Goal: Information Seeking & Learning: Learn about a topic

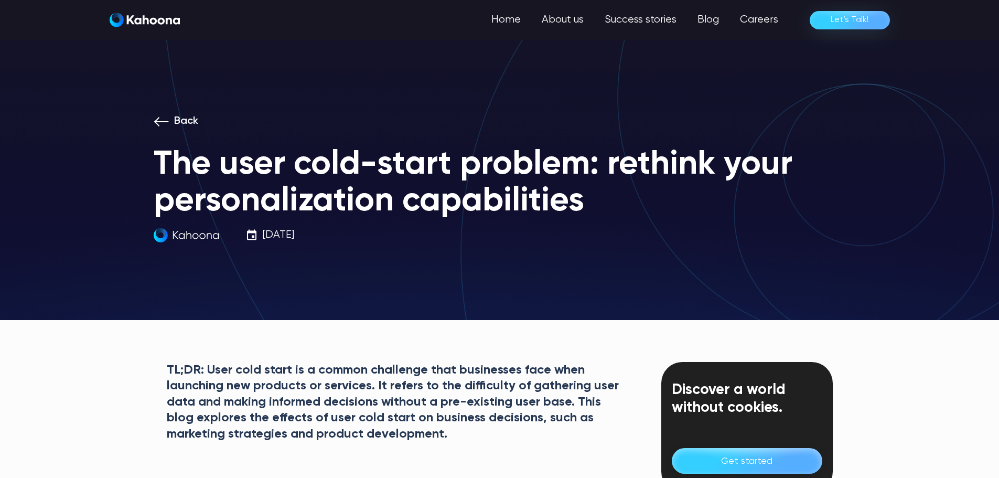
drag, startPoint x: 49, startPoint y: 255, endPoint x: 61, endPoint y: -2, distance: 257.4
click at [724, 26] on link "Blog" at bounding box center [708, 19] width 42 height 21
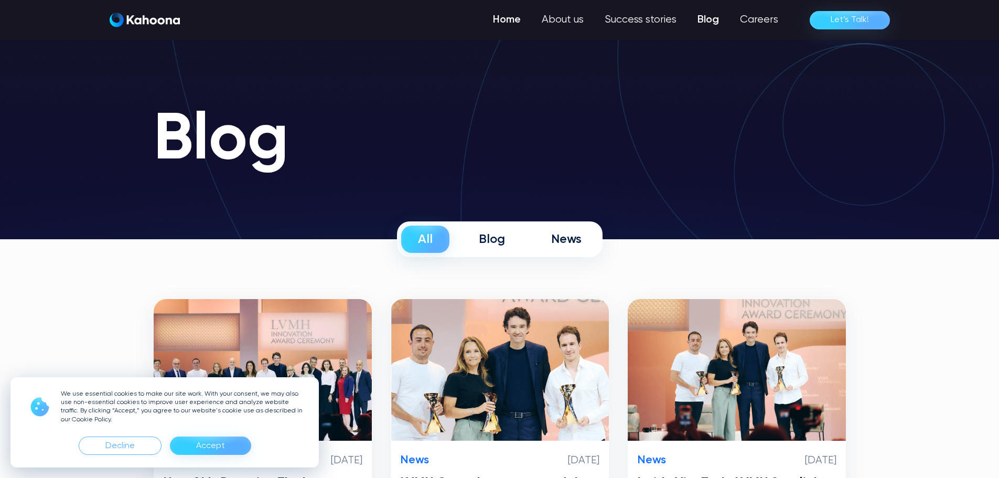
click at [521, 18] on link "Home" at bounding box center [507, 19] width 49 height 21
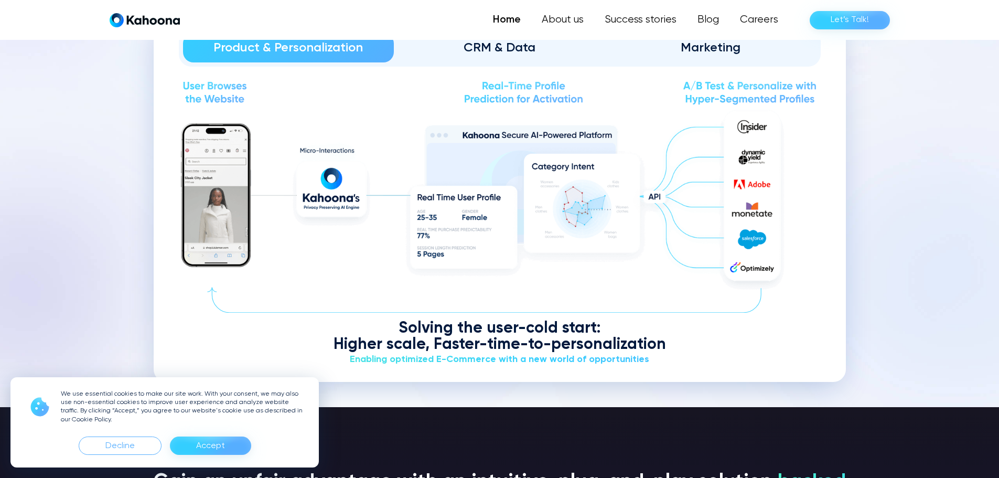
scroll to position [1322, 0]
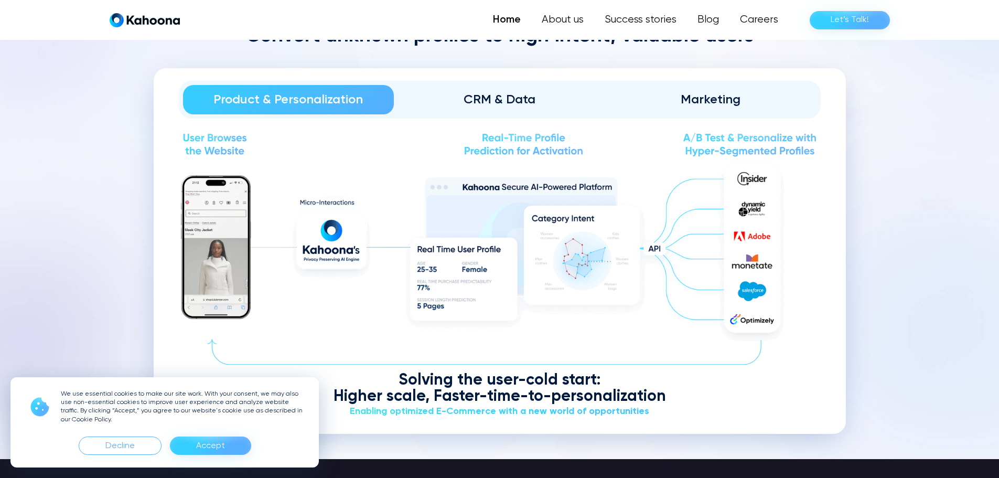
click at [721, 92] on div "Marketing" at bounding box center [711, 99] width 182 height 17
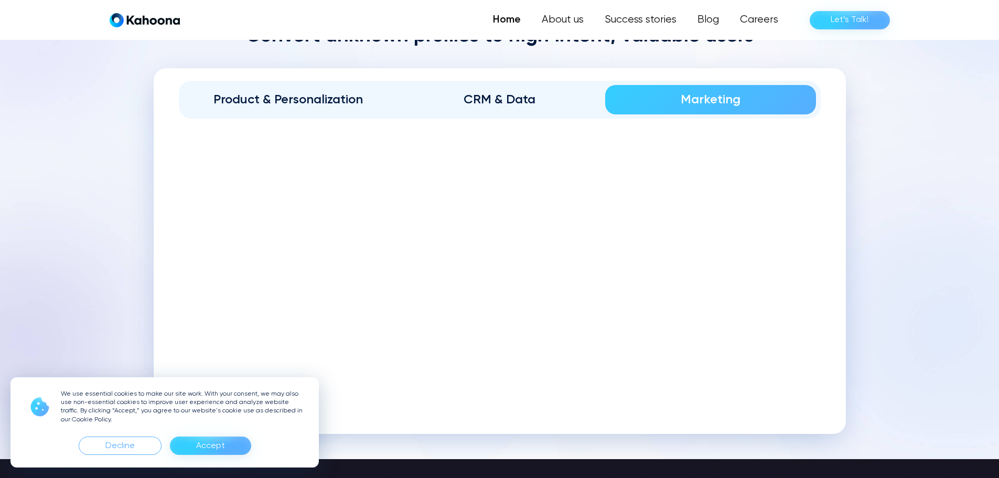
scroll to position [1269, 0]
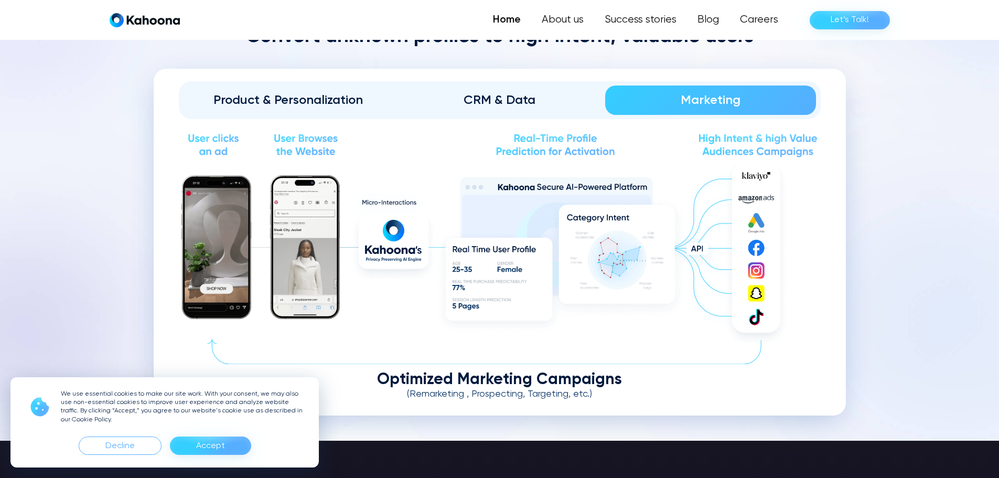
click at [559, 93] on div "CRM & Data" at bounding box center [500, 100] width 182 height 17
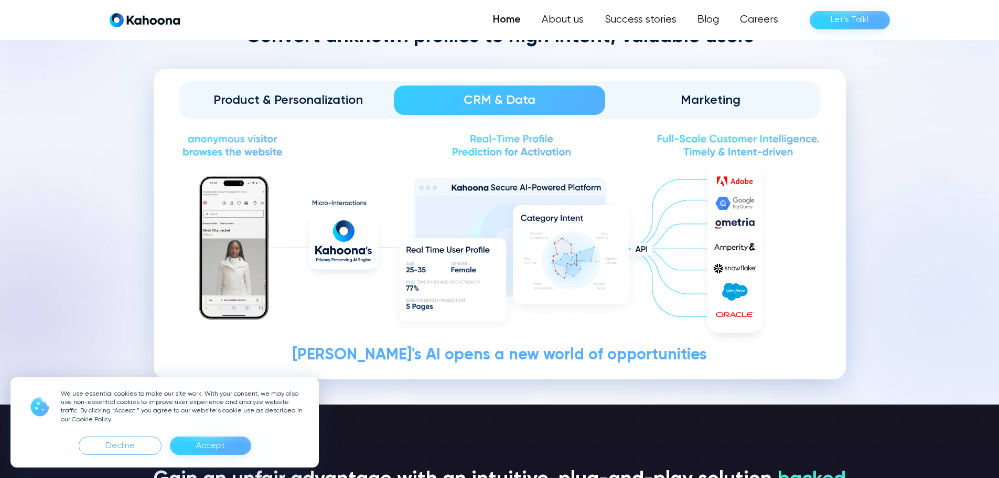
click at [686, 95] on div "Marketing" at bounding box center [711, 100] width 182 height 17
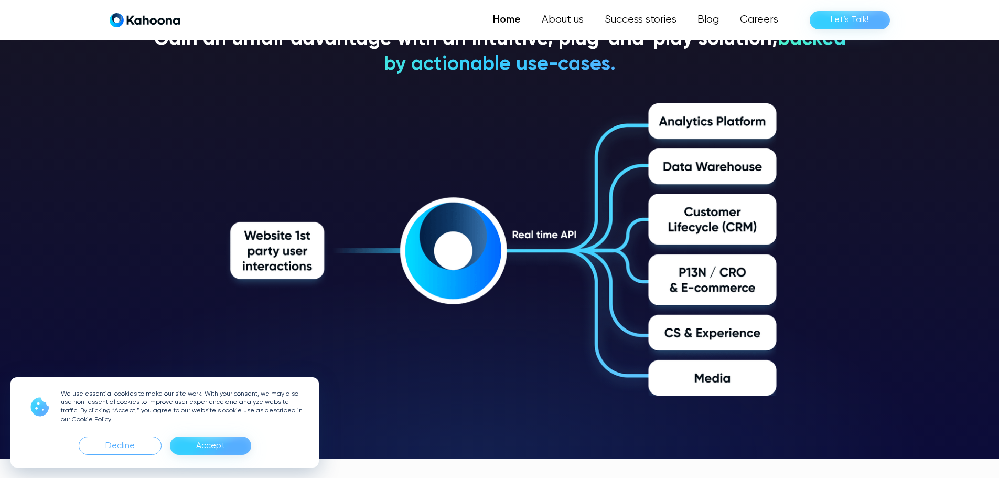
scroll to position [1745, 0]
